Goal: Navigation & Orientation: Find specific page/section

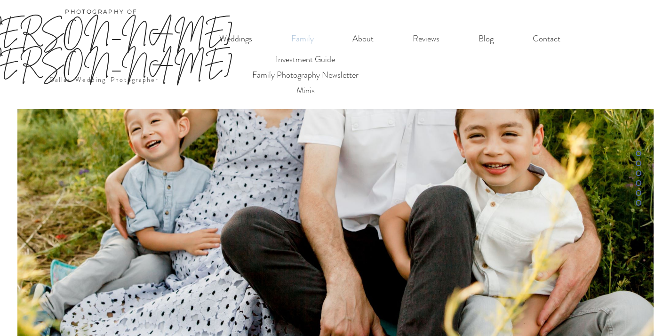
click at [307, 41] on p "Family" at bounding box center [303, 38] width 32 height 19
click at [368, 39] on p "About" at bounding box center [363, 38] width 31 height 19
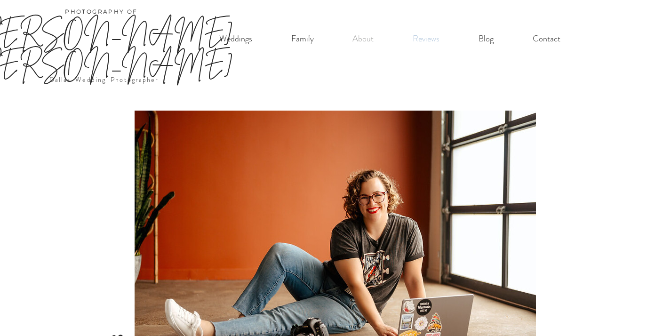
click at [421, 42] on p "Reviews" at bounding box center [426, 38] width 36 height 19
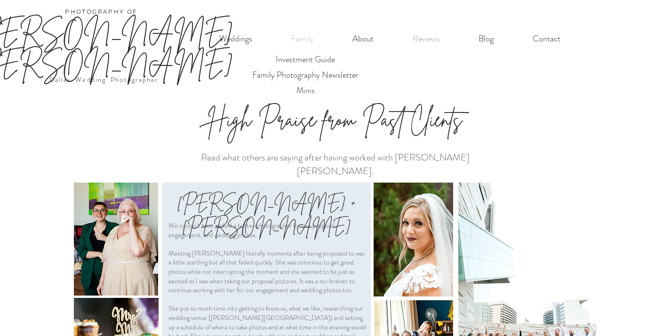
click at [297, 42] on p "Family" at bounding box center [303, 38] width 32 height 19
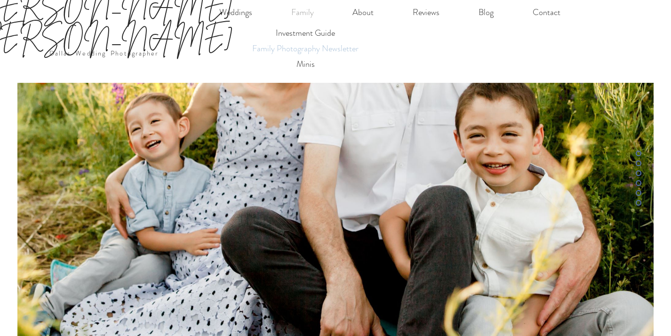
scroll to position [36, 0]
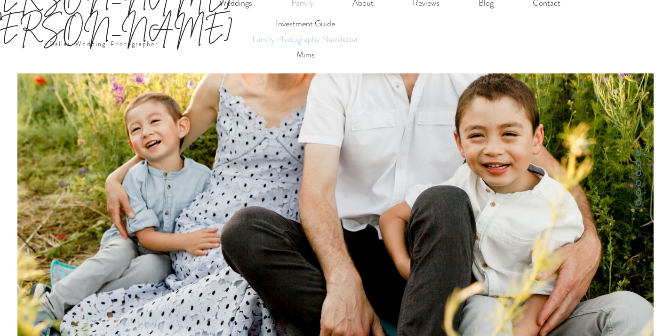
click at [315, 38] on p "Family Photography Newsletter" at bounding box center [305, 40] width 115 height 16
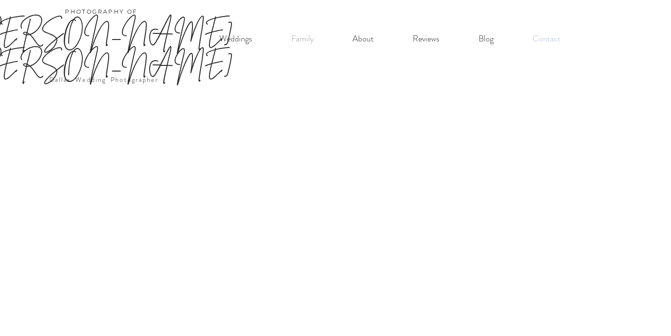
click at [541, 39] on p "Contact" at bounding box center [546, 38] width 37 height 19
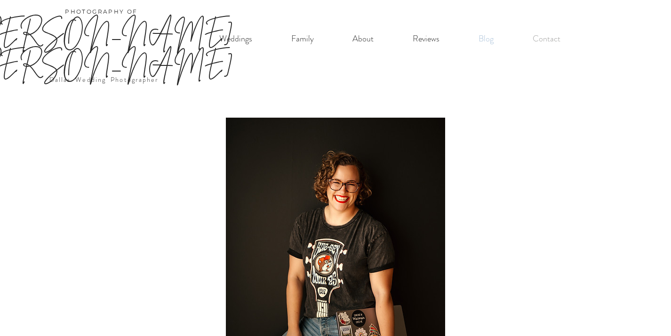
click at [488, 44] on p "Blog" at bounding box center [486, 38] width 24 height 19
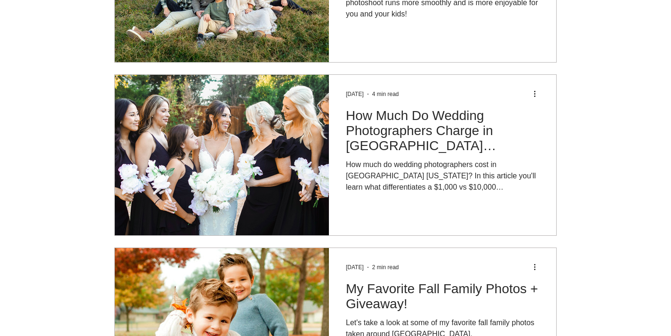
scroll to position [1622, 0]
